Goal: Register for event/course

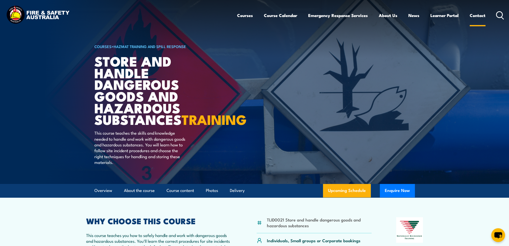
click at [477, 15] on link "Contact" at bounding box center [478, 15] width 16 height 13
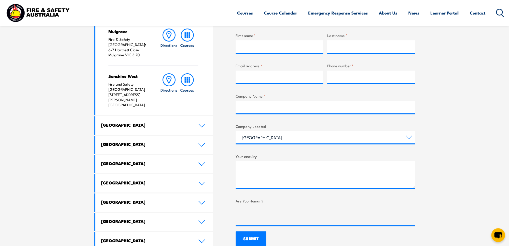
scroll to position [200, 0]
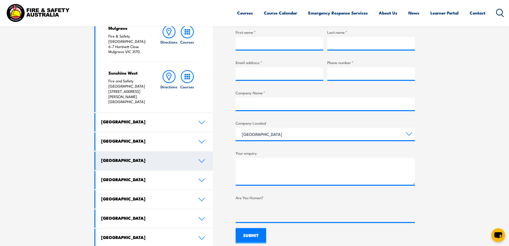
click at [199, 159] on icon at bounding box center [201, 161] width 7 height 4
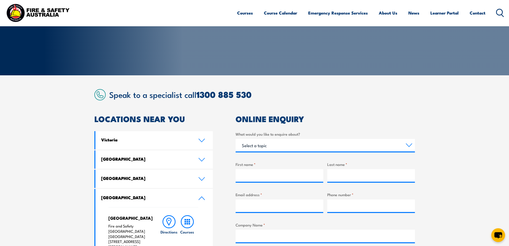
scroll to position [0, 0]
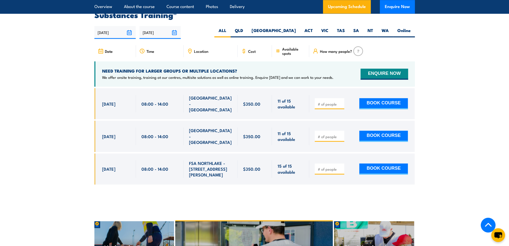
scroll to position [776, 0]
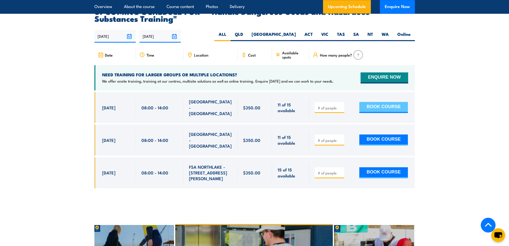
click at [385, 108] on button "BOOK COURSE" at bounding box center [383, 107] width 49 height 11
type input "1"
click at [340, 110] on input "1" at bounding box center [330, 107] width 25 height 5
click at [371, 105] on button "BOOK COURSE" at bounding box center [383, 107] width 49 height 11
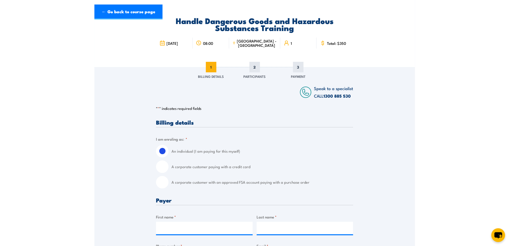
scroll to position [50, 0]
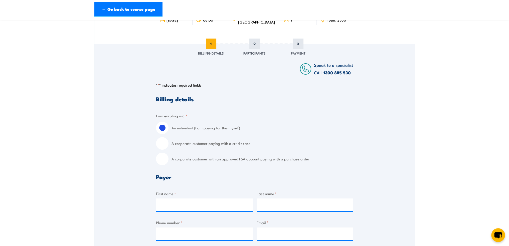
click at [160, 160] on input "A corporate customer with an approved FSA account paying with a purchase order" at bounding box center [162, 159] width 13 height 13
radio input "true"
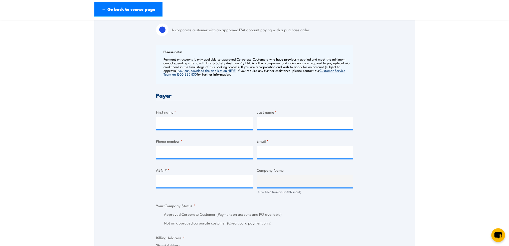
scroll to position [225, 0]
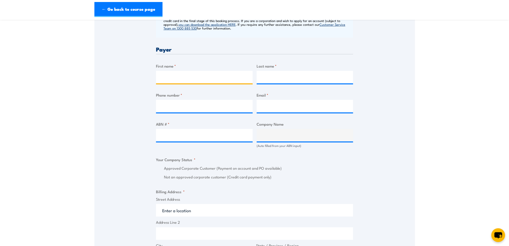
click at [188, 73] on input "First name *" at bounding box center [204, 77] width 97 height 13
type input "Hammad"
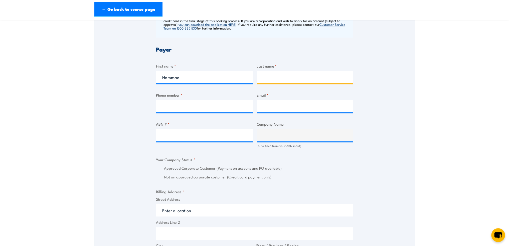
type input "Khan"
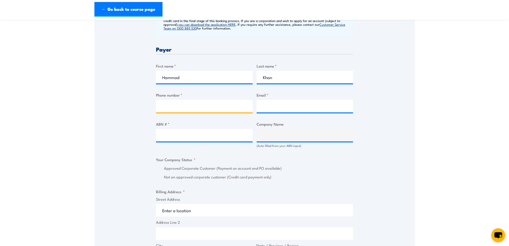
type input "0893158723"
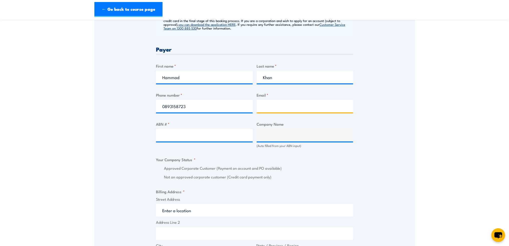
type input "[EMAIL_ADDRESS][DOMAIN_NAME]"
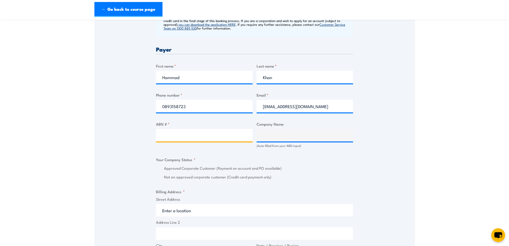
click at [213, 137] on input "ABN # *" at bounding box center [204, 135] width 97 height 13
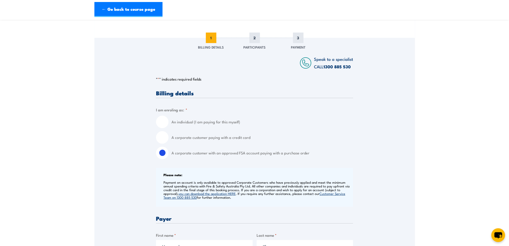
scroll to position [0, 0]
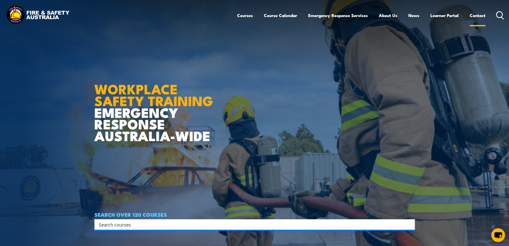
click at [477, 13] on link "Contact" at bounding box center [478, 15] width 16 height 13
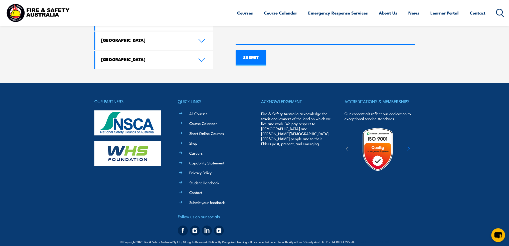
scroll to position [381, 0]
